Goal: Information Seeking & Learning: Learn about a topic

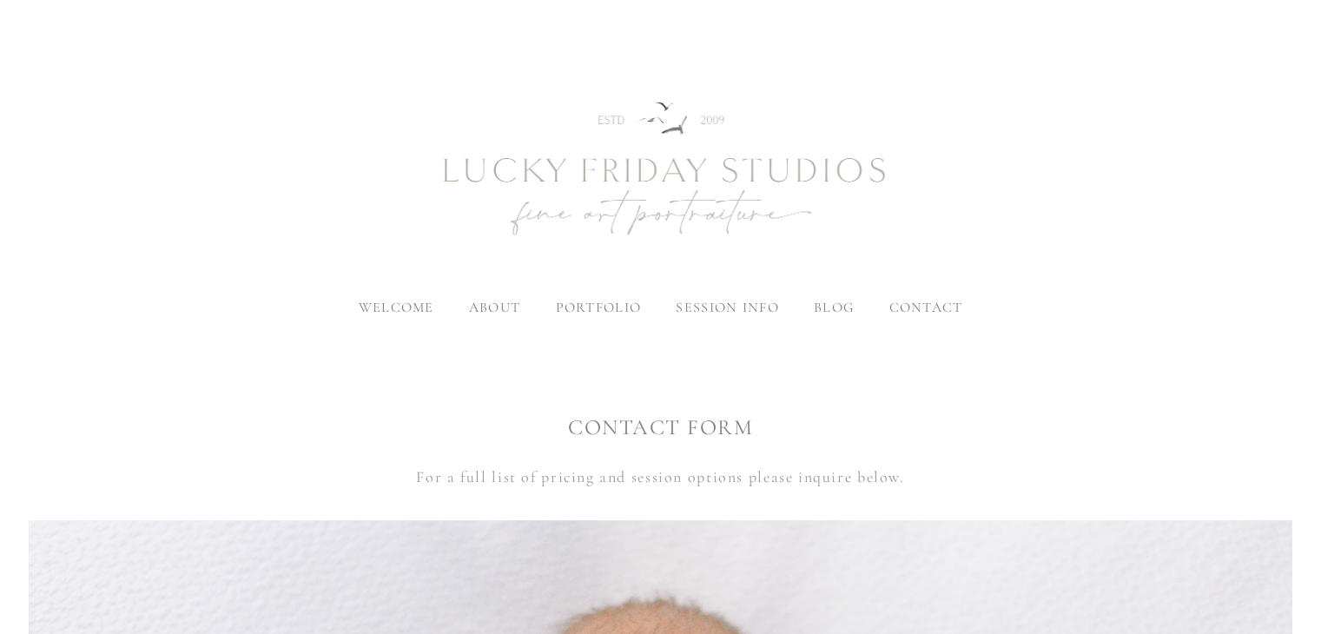
click at [664, 150] on img at bounding box center [660, 170] width 625 height 261
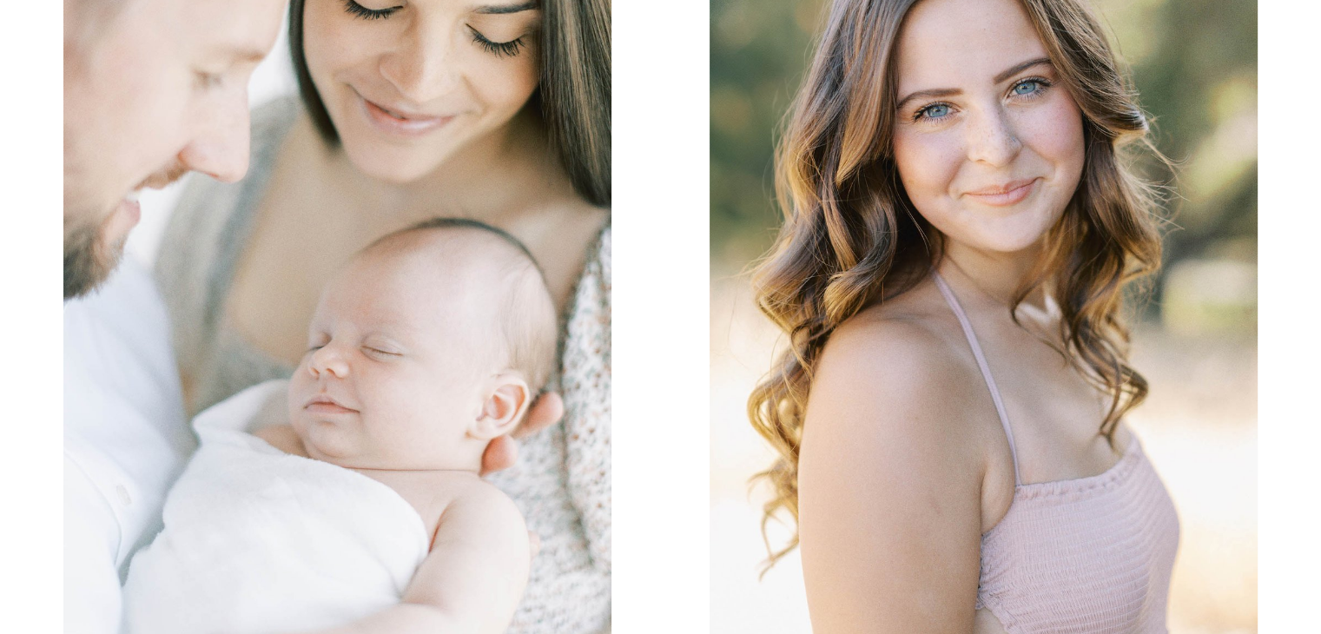
scroll to position [1650, 0]
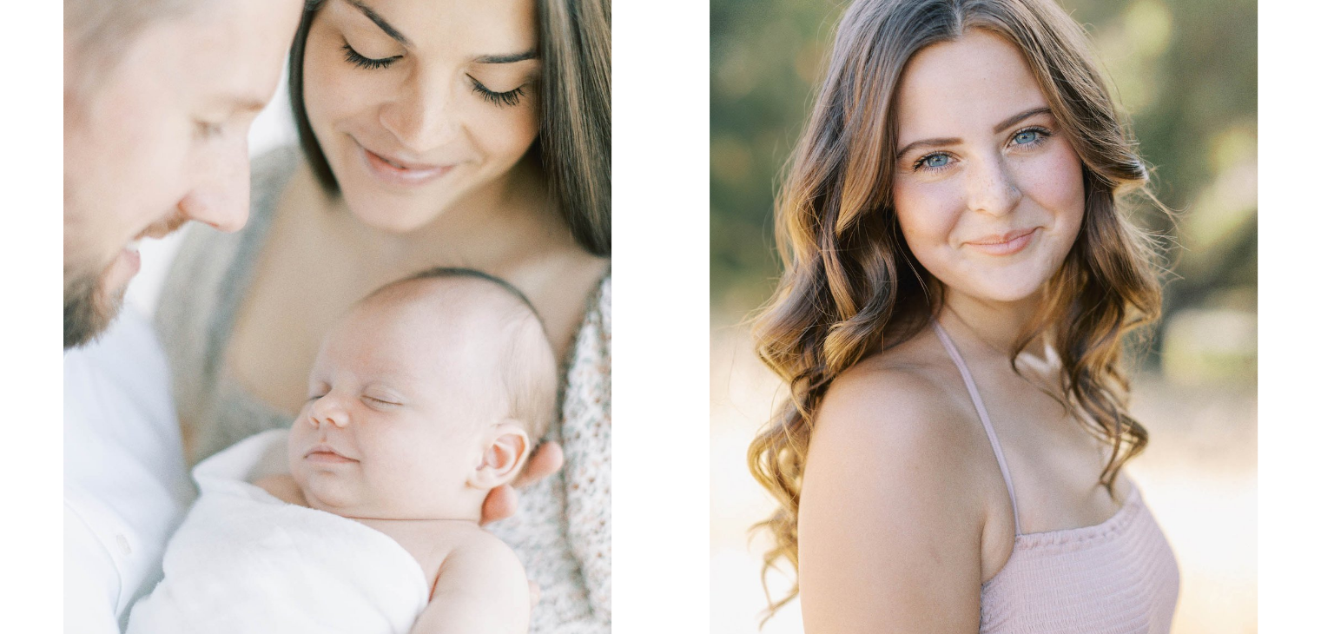
click at [542, 275] on img at bounding box center [337, 288] width 548 height 823
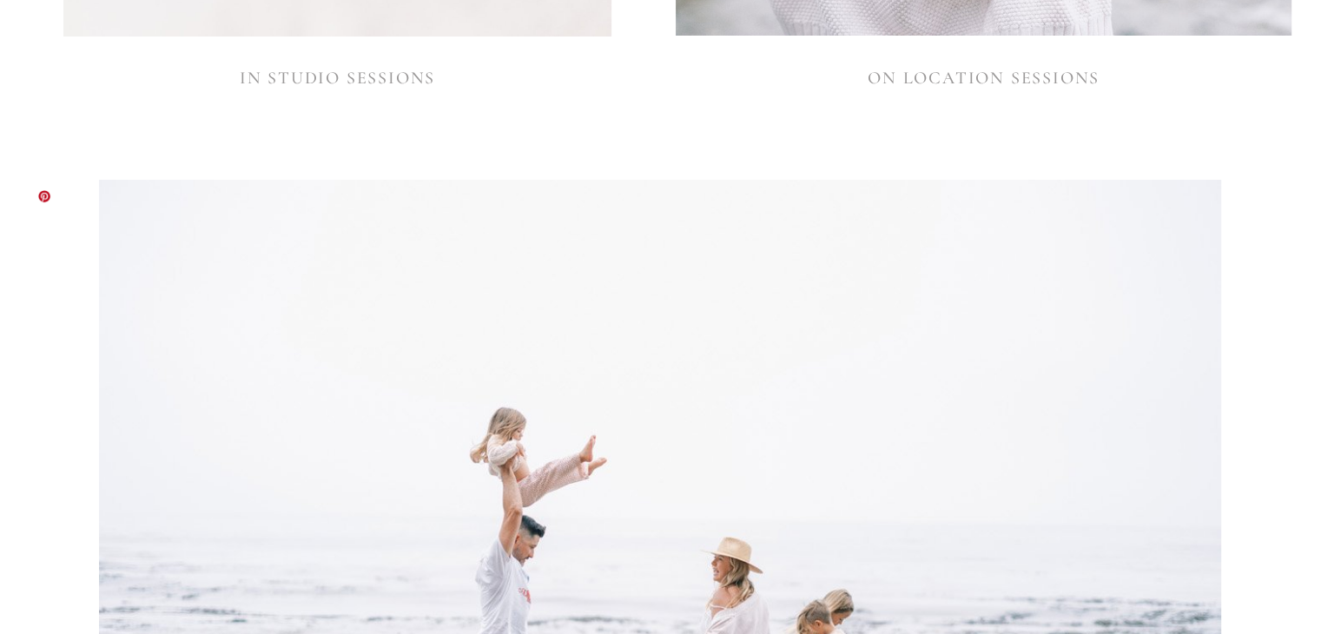
scroll to position [2345, 0]
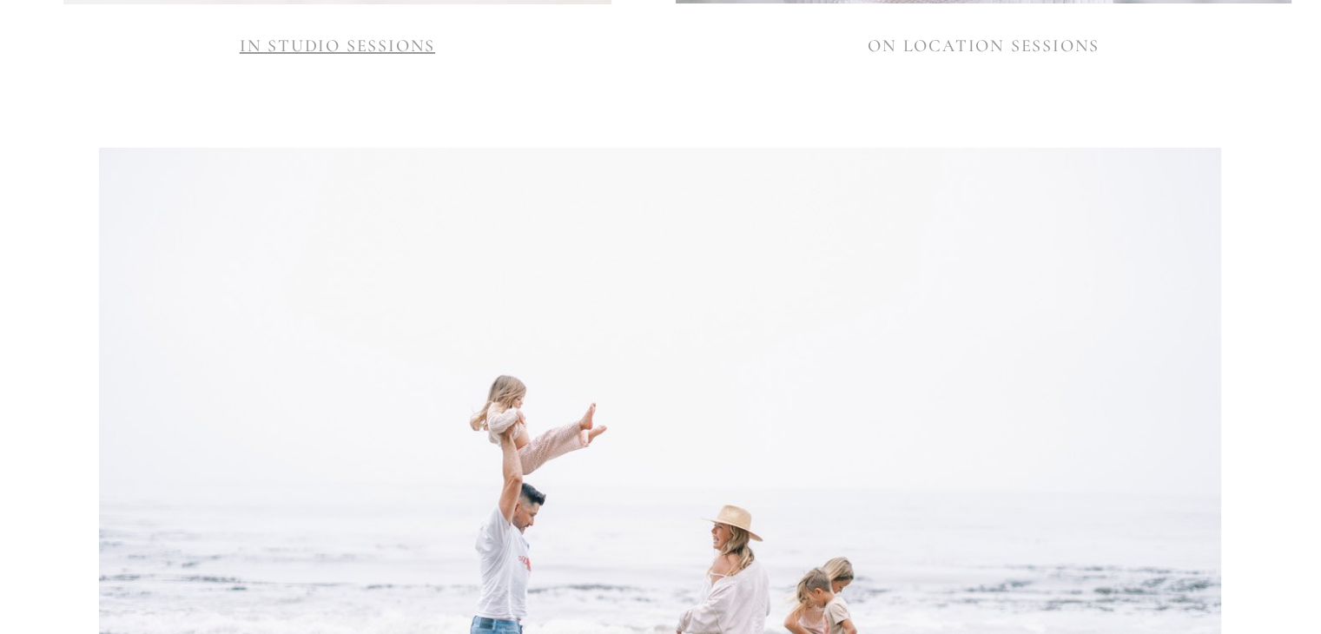
click at [393, 45] on link "IN STUDIO SESSIONS" at bounding box center [337, 46] width 195 height 21
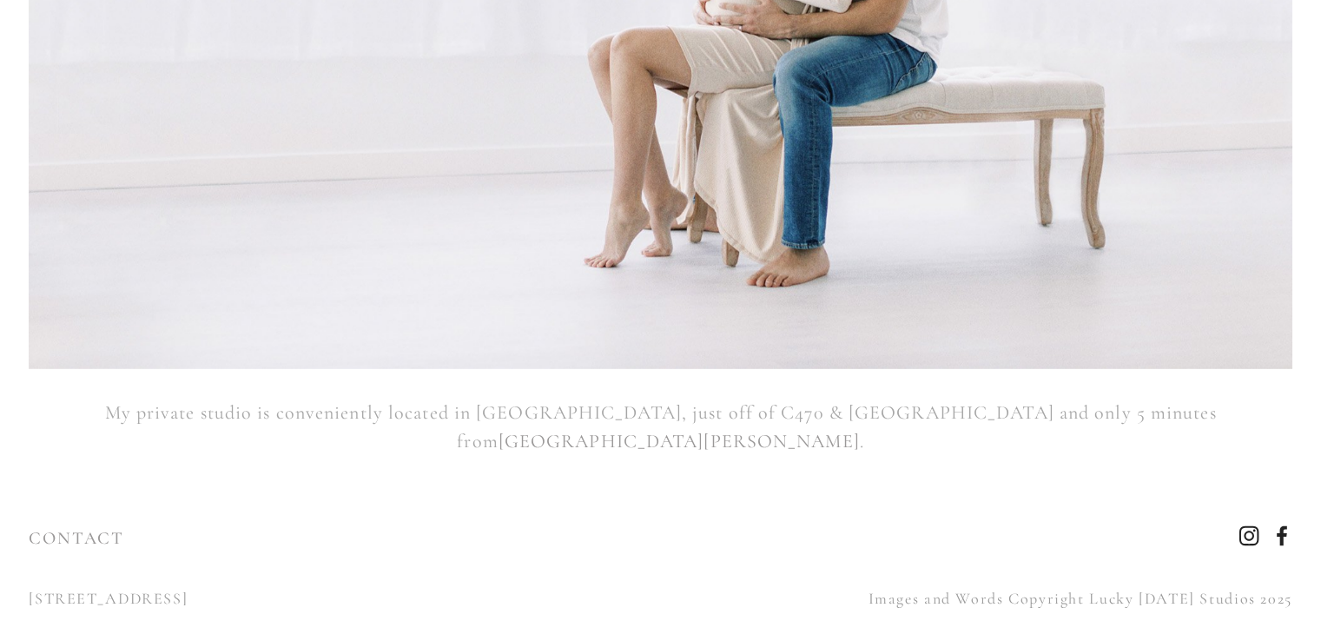
scroll to position [19050, 0]
click at [1257, 526] on use "Instagram" at bounding box center [1249, 536] width 20 height 20
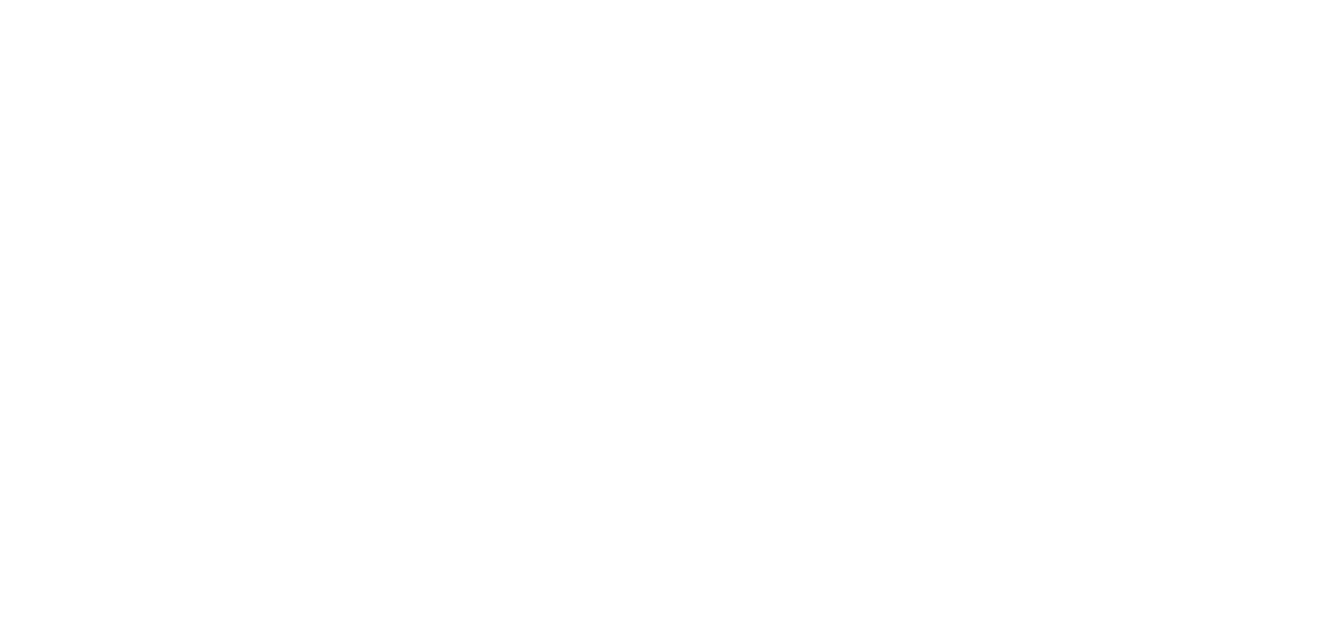
scroll to position [0, 0]
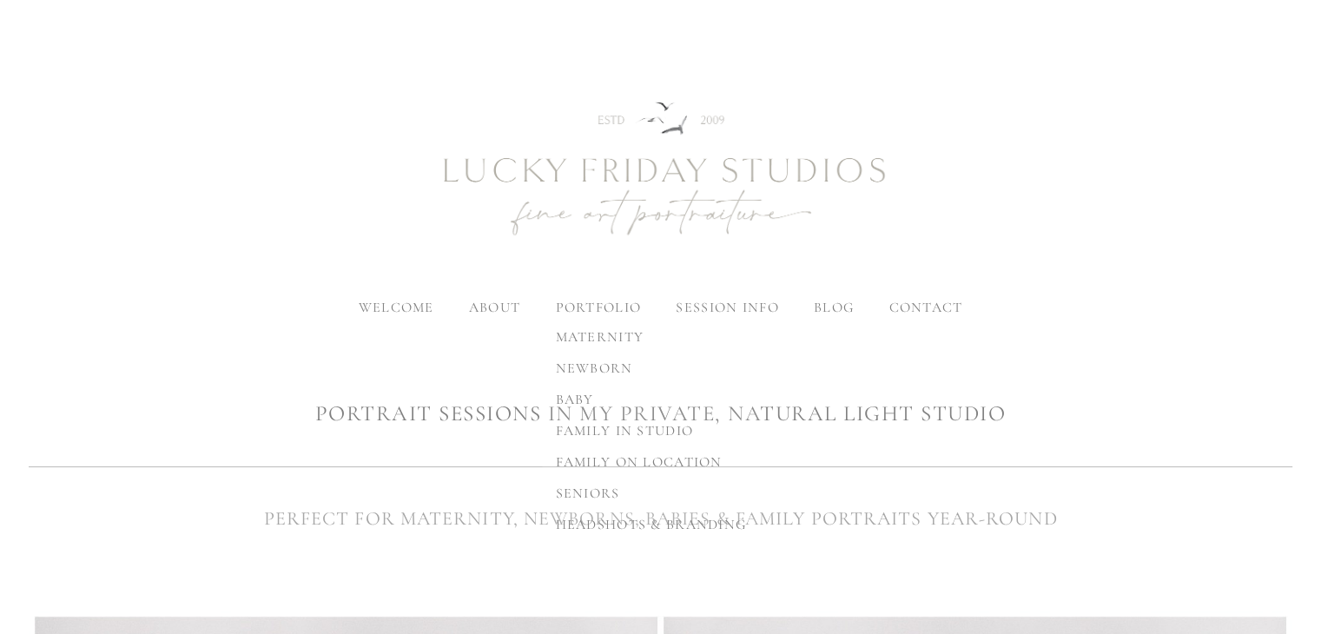
click at [608, 362] on span "newborn" at bounding box center [594, 368] width 77 height 17
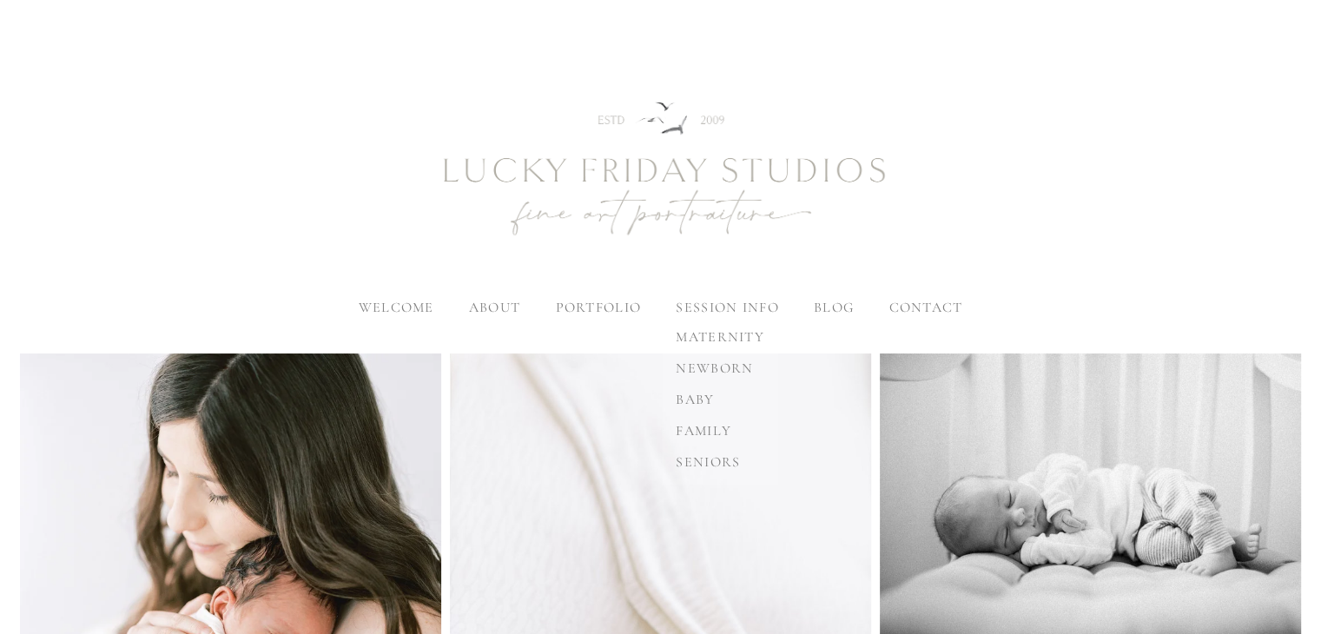
click at [719, 310] on label "session info" at bounding box center [727, 307] width 102 height 17
click at [0, 0] on input "session info" at bounding box center [0, 0] width 0 height 0
click at [716, 370] on span "newborn" at bounding box center [714, 368] width 77 height 17
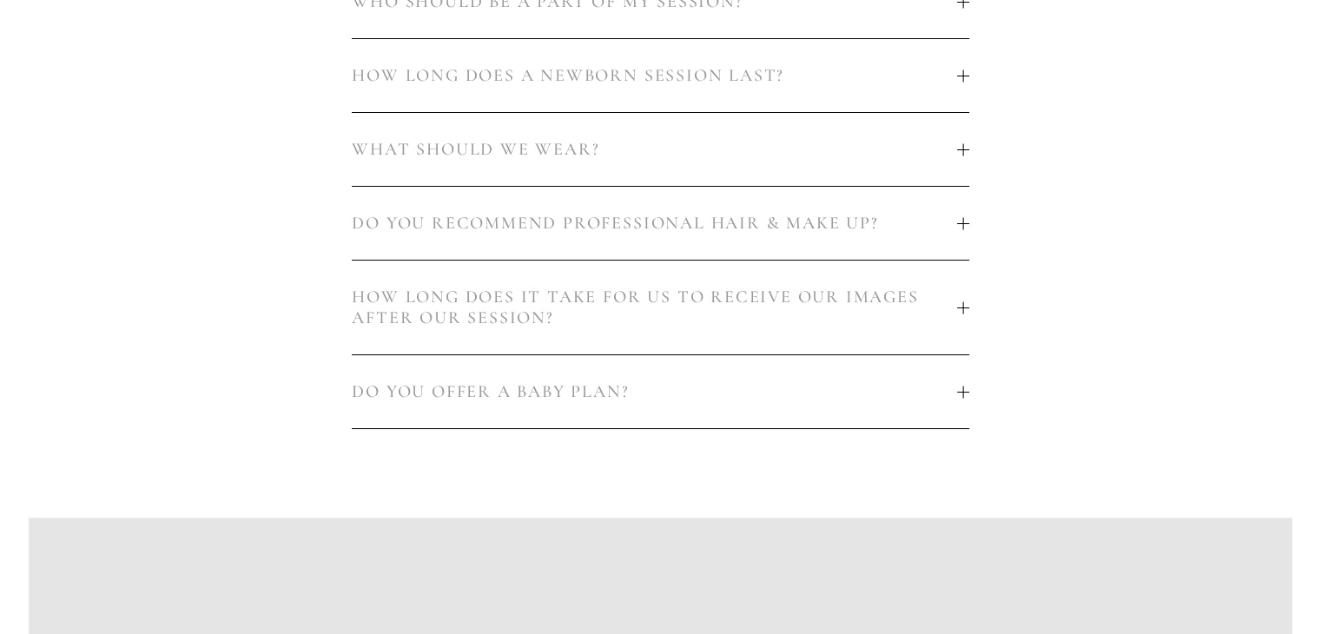
scroll to position [1303, 0]
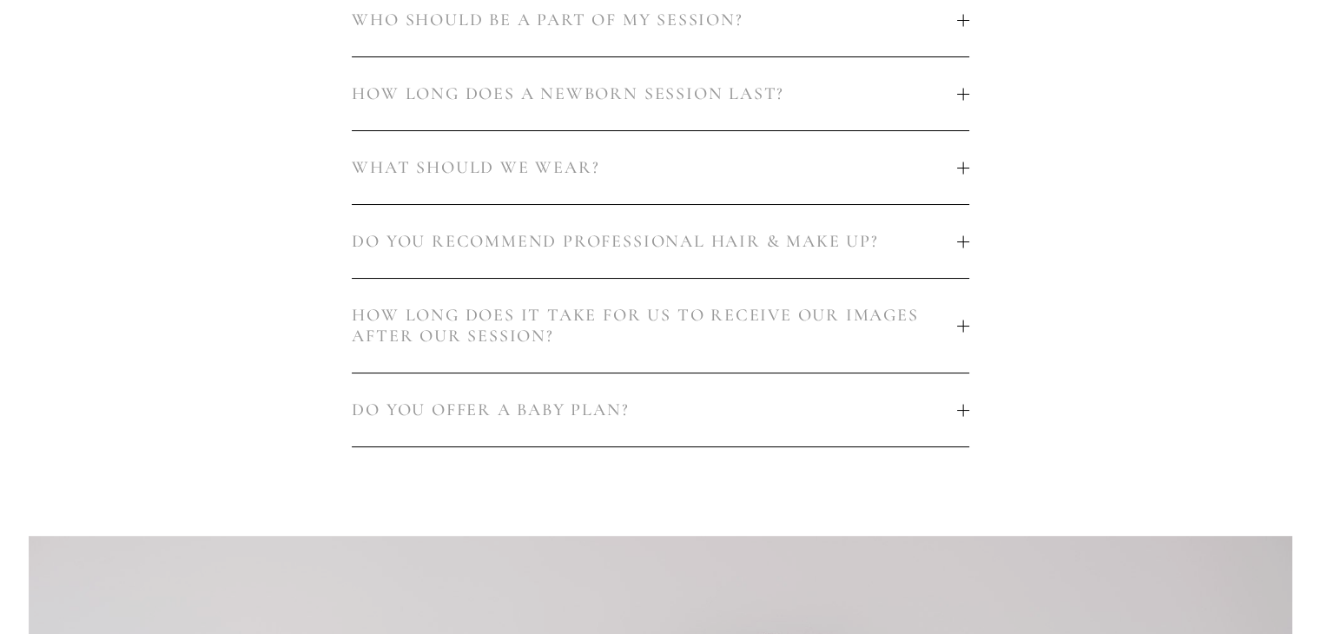
click at [855, 414] on span "DO YOU OFFER A BABY PLAN?" at bounding box center [654, 410] width 605 height 21
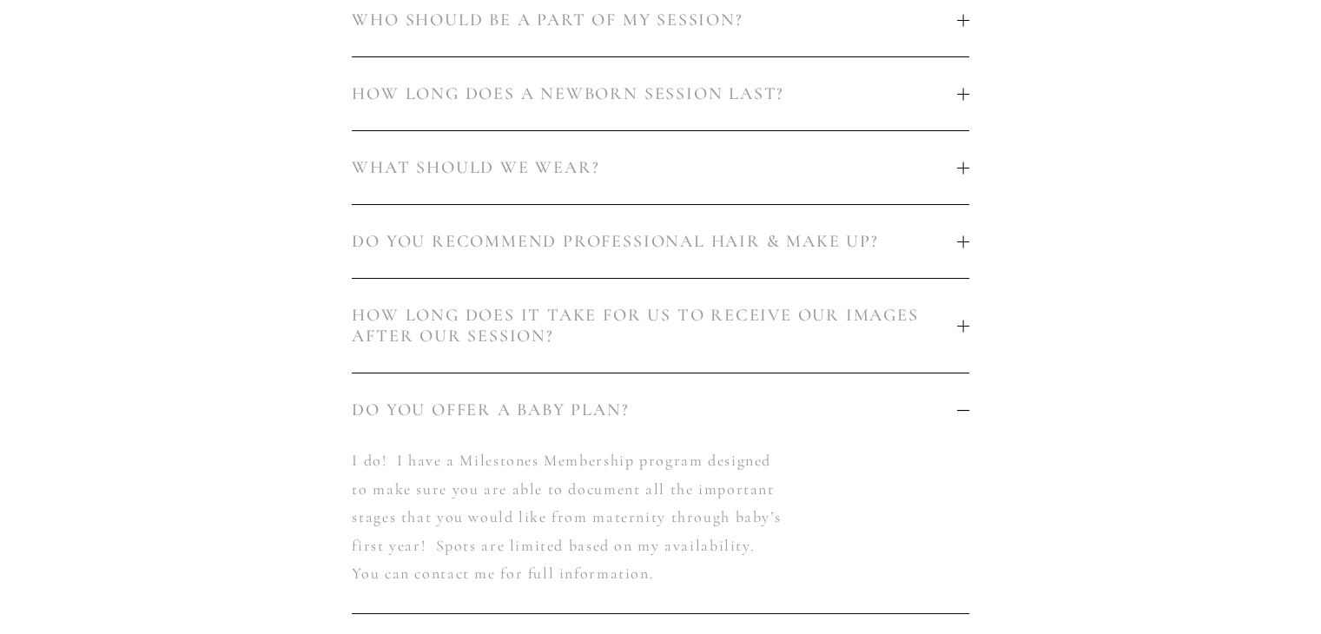
click at [855, 413] on span "DO YOU OFFER A BABY PLAN?" at bounding box center [654, 410] width 605 height 21
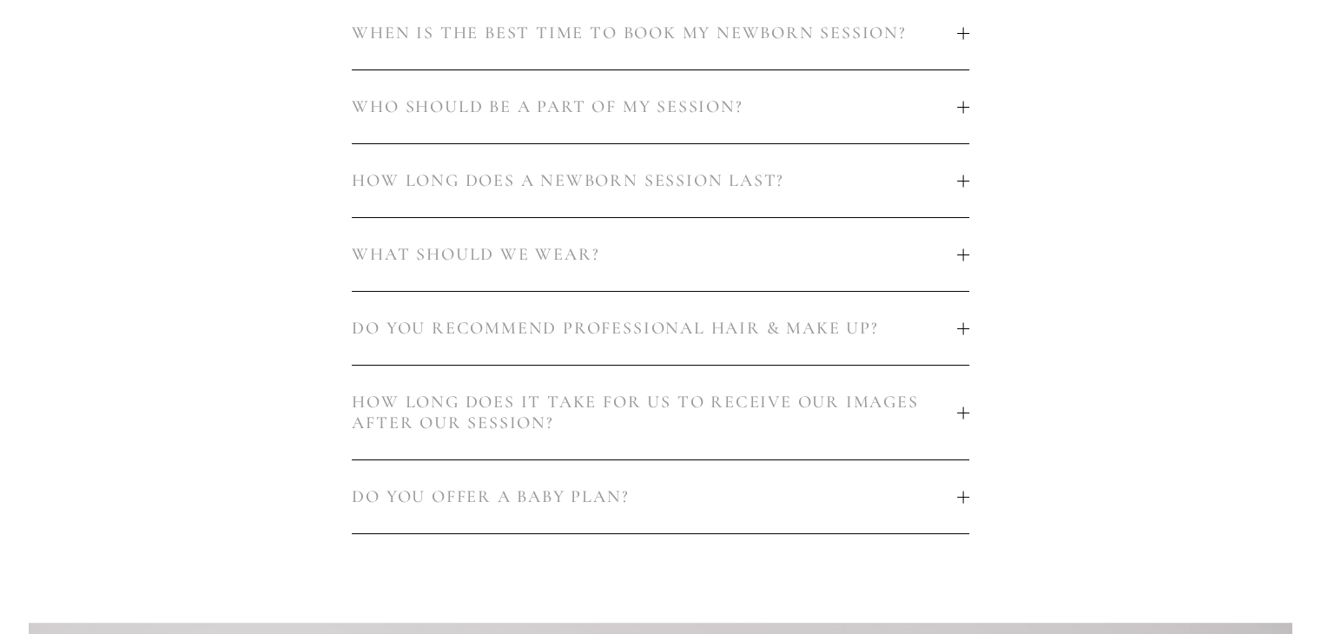
scroll to position [1216, 0]
click at [875, 411] on span "HOW LONG DOES IT TAKE FOR US TO RECEIVE OUR IMAGES AFTER OUR SESSION?" at bounding box center [654, 413] width 605 height 42
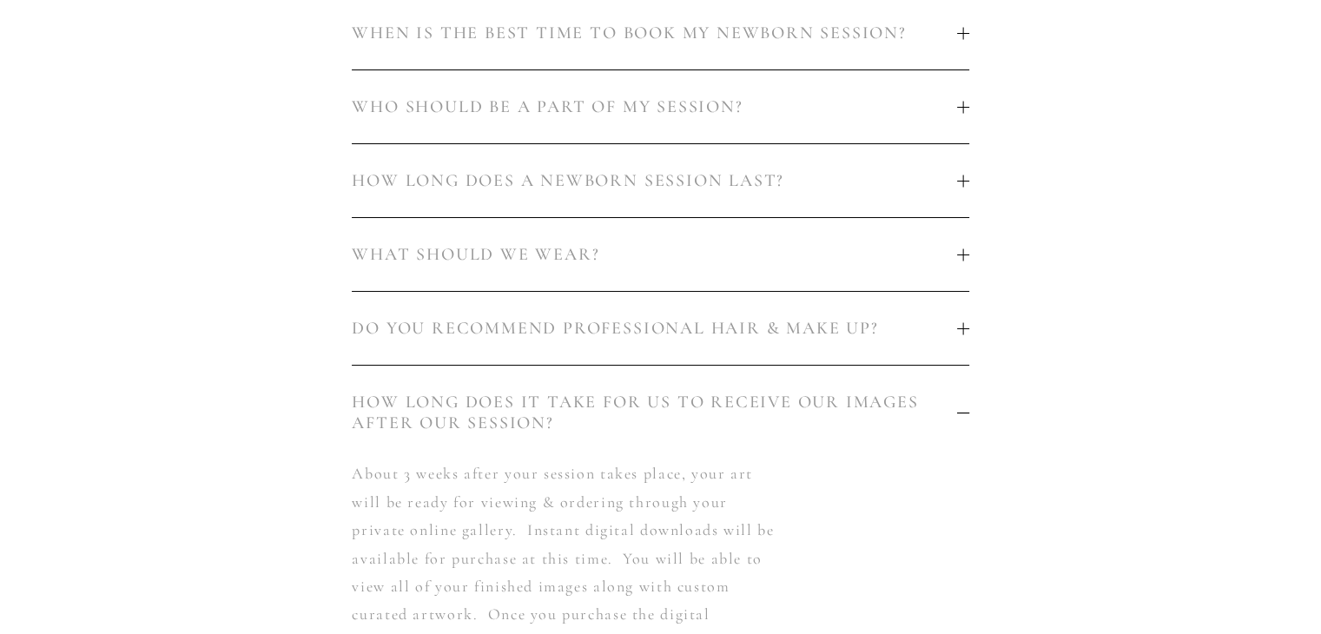
click at [874, 411] on span "HOW LONG DOES IT TAKE FOR US TO RECEIVE OUR IMAGES AFTER OUR SESSION?" at bounding box center [654, 413] width 605 height 42
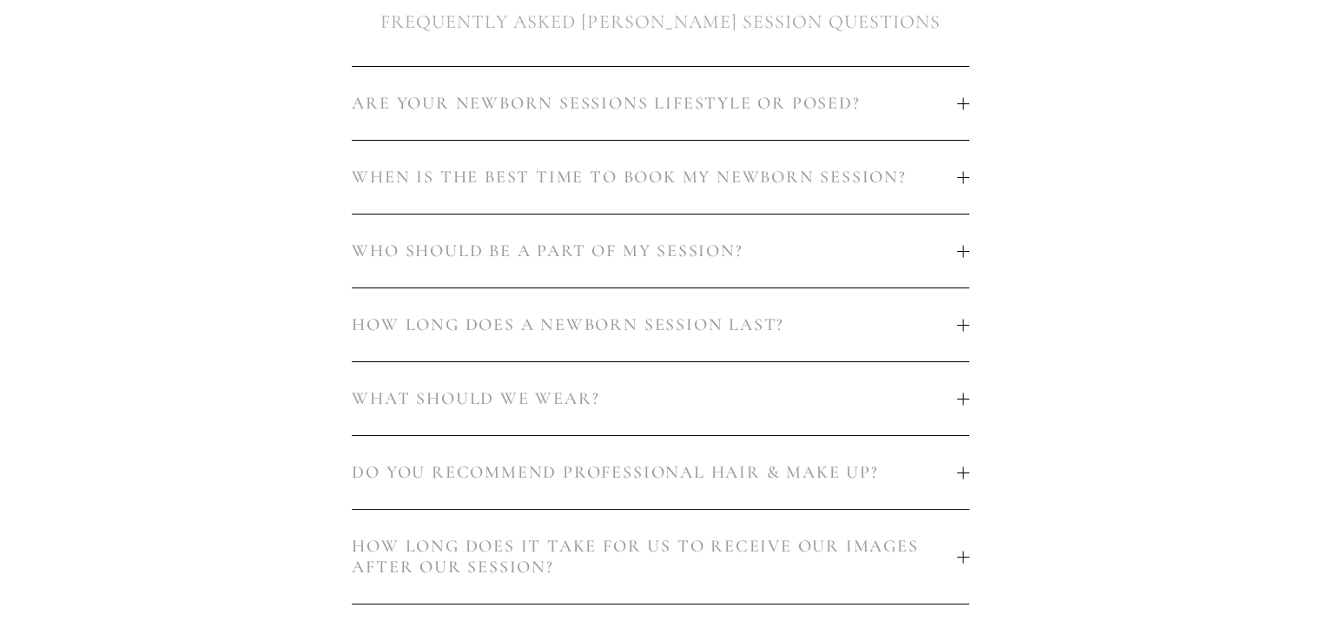
scroll to position [1042, 0]
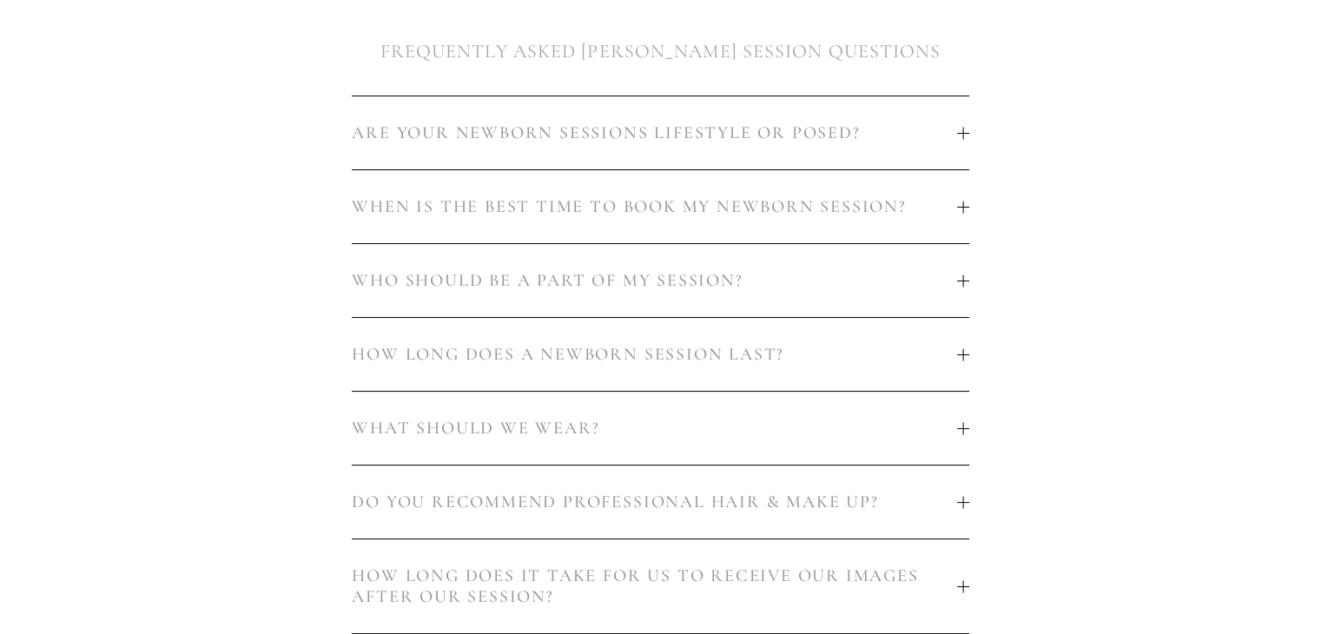
click at [867, 493] on span "DO YOU RECOMMEND PROFESSIONAL HAIR & MAKE UP?" at bounding box center [654, 502] width 605 height 21
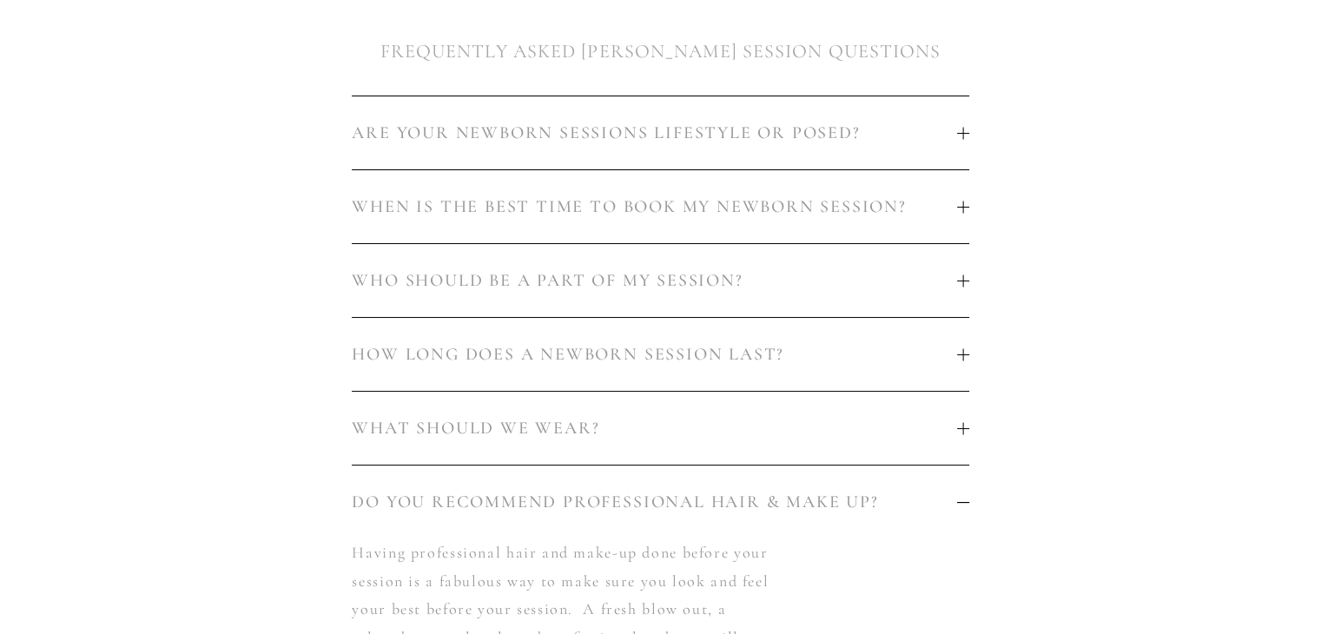
click at [867, 493] on span "DO YOU RECOMMEND PROFESSIONAL HAIR & MAKE UP?" at bounding box center [654, 502] width 605 height 21
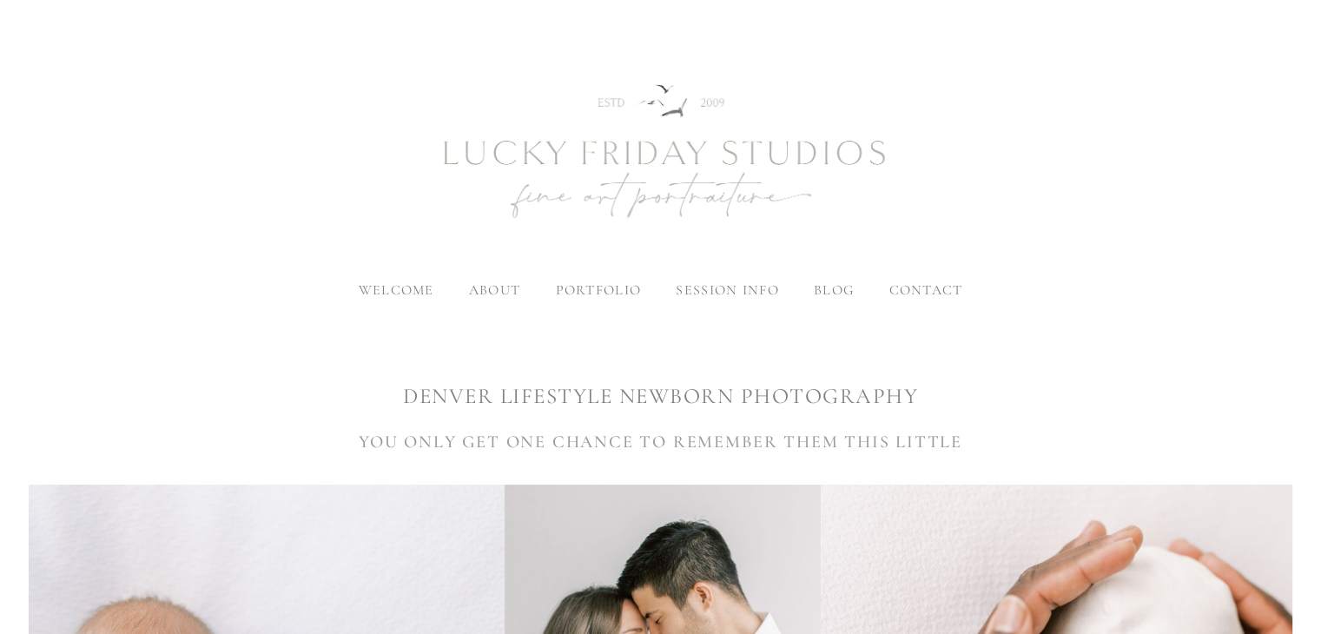
scroll to position [0, 0]
